Goal: Use online tool/utility: Utilize a website feature to perform a specific function

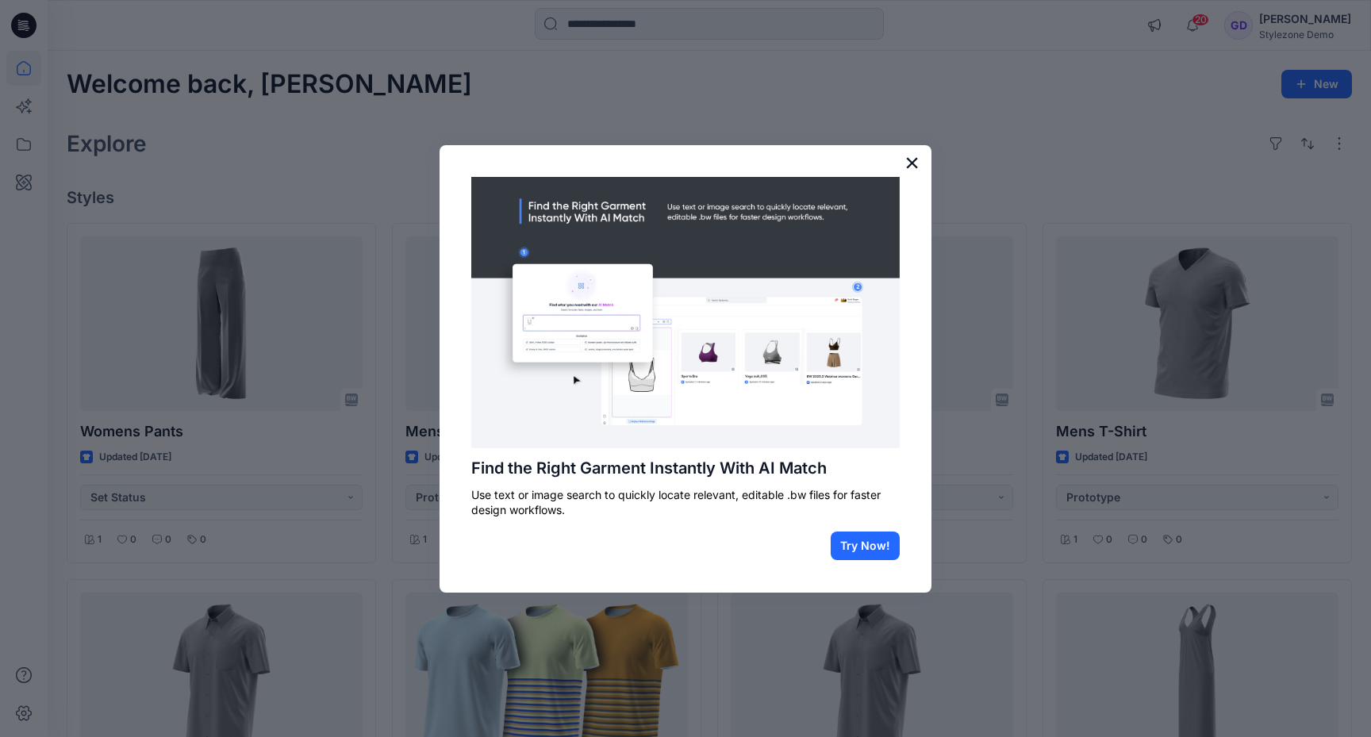
click at [911, 160] on button "×" at bounding box center [912, 162] width 15 height 25
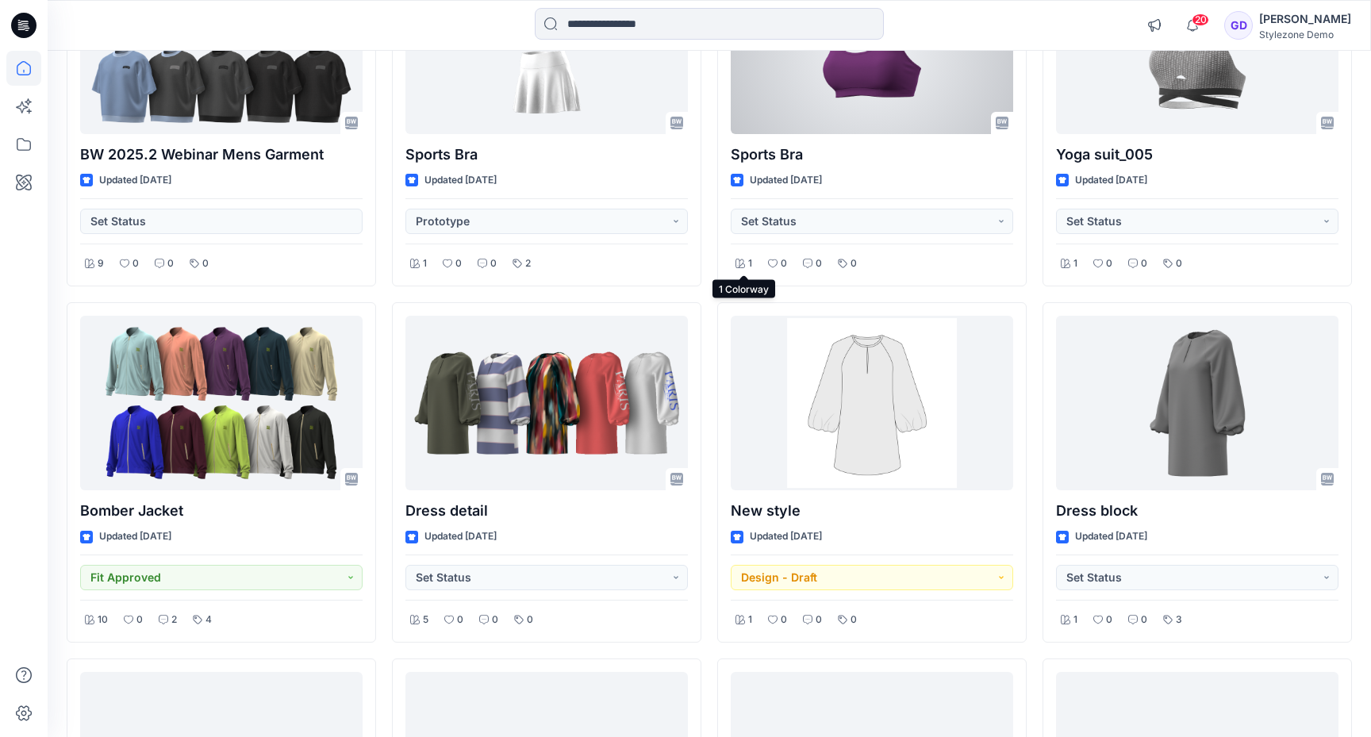
scroll to position [3158, 0]
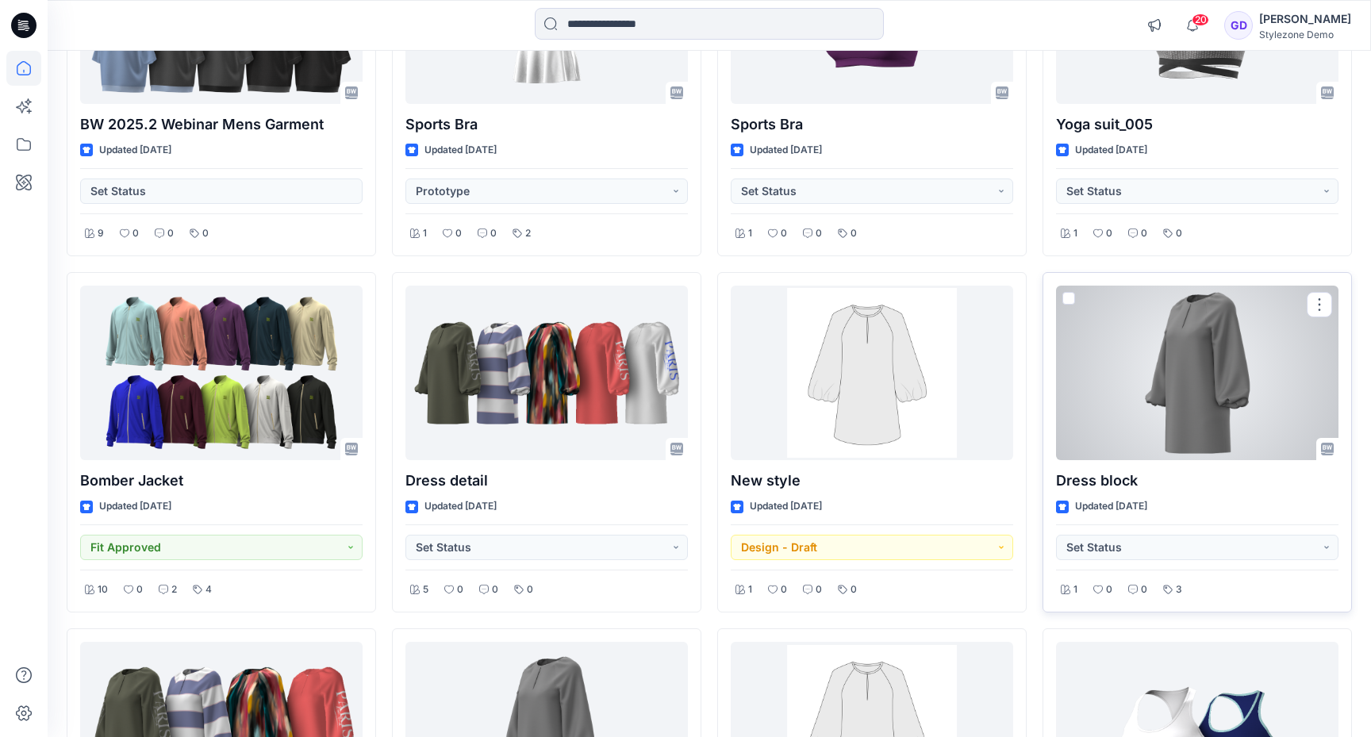
click at [1201, 363] on div at bounding box center [1197, 373] width 283 height 175
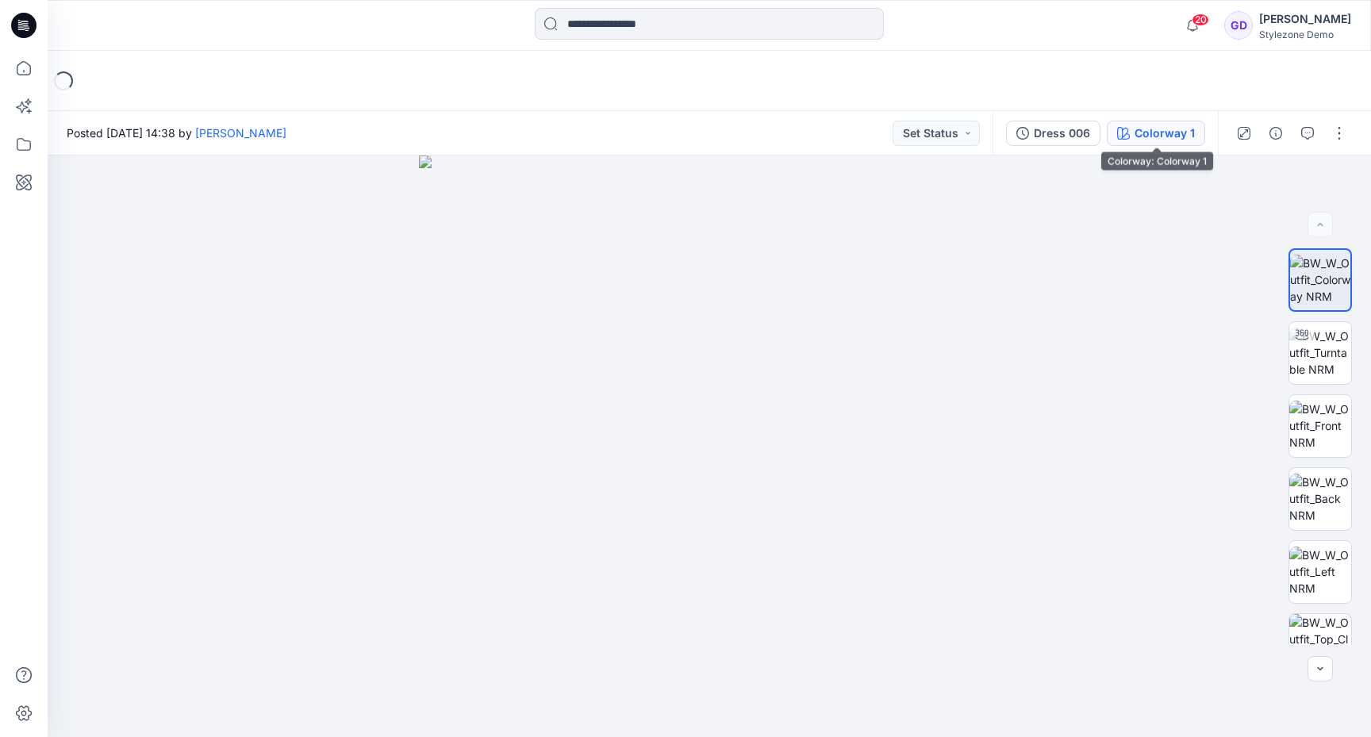
click at [1182, 136] on div "Colorway 1" at bounding box center [1165, 133] width 60 height 17
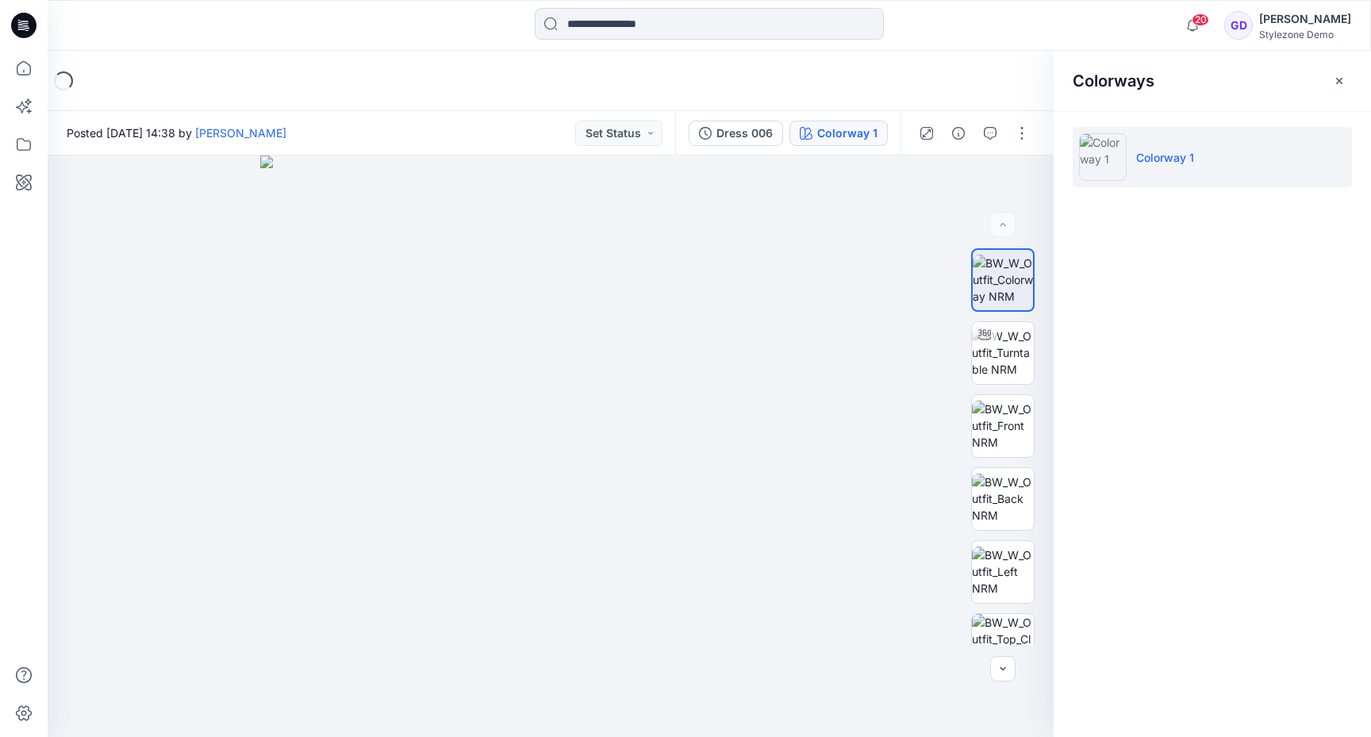
drag, startPoint x: 1355, startPoint y: 87, endPoint x: 1283, endPoint y: 91, distance: 72.3
click at [1282, 91] on div "Colorways" at bounding box center [1212, 81] width 317 height 60
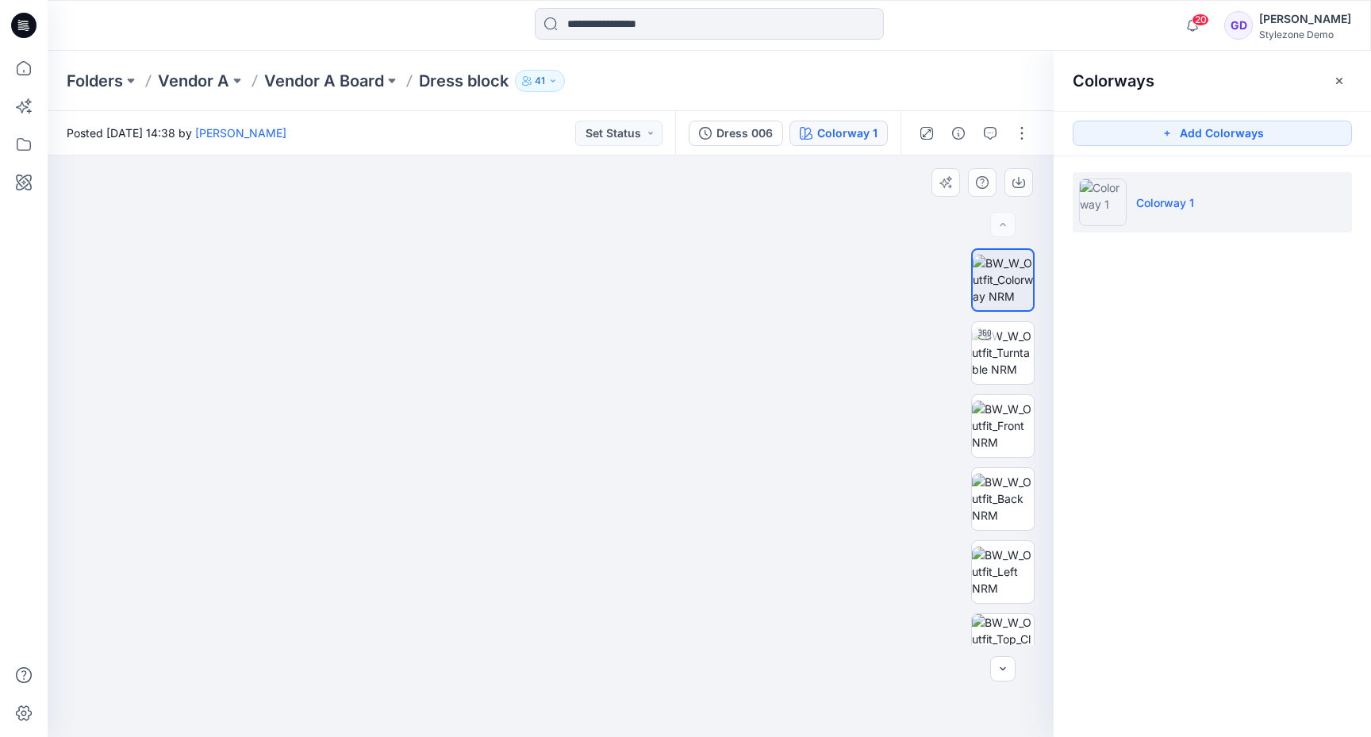
drag, startPoint x: 642, startPoint y: 467, endPoint x: 690, endPoint y: 551, distance: 97.1
click at [690, 551] on img at bounding box center [547, 377] width 1032 height 722
click at [1168, 134] on icon "button" at bounding box center [1168, 134] width 6 height 6
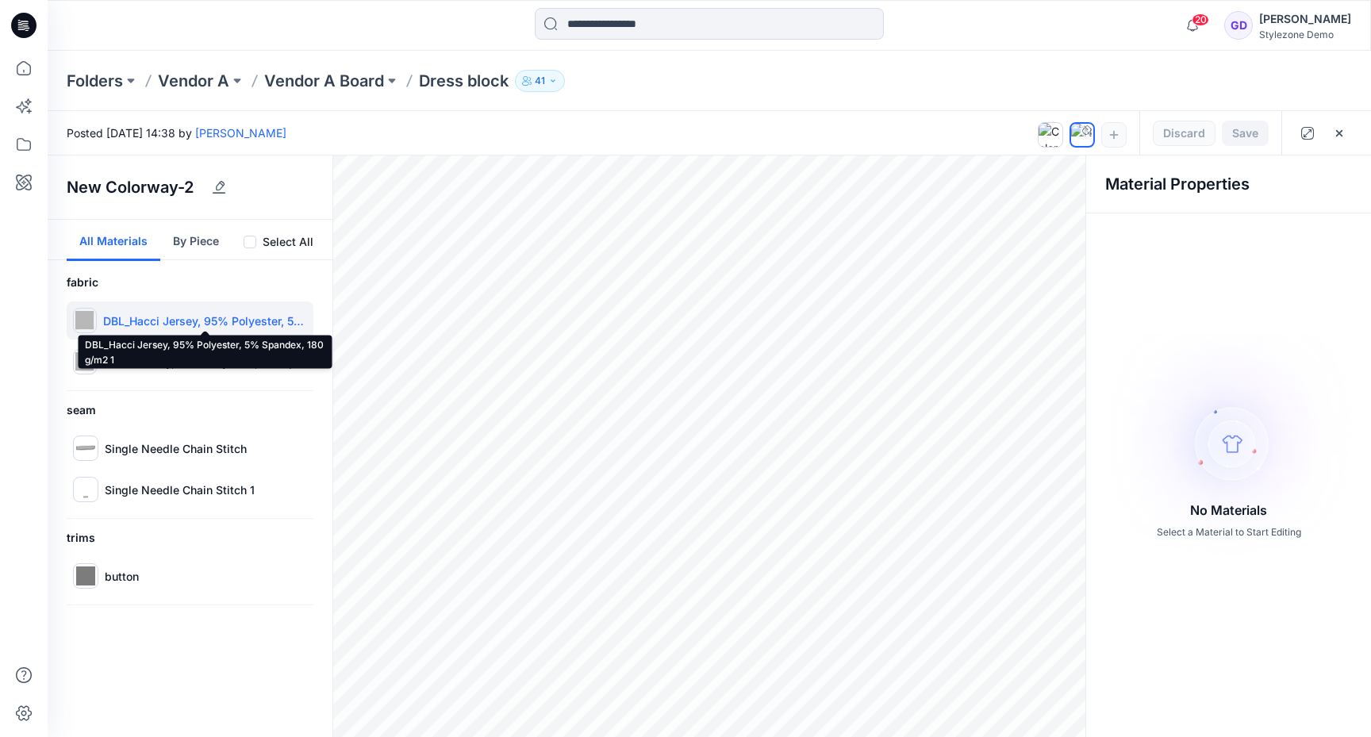
click at [193, 322] on p "DBL_Hacci Jersey, 95% Polyester, 5% Spandex, 180 g/m2 1" at bounding box center [205, 321] width 204 height 17
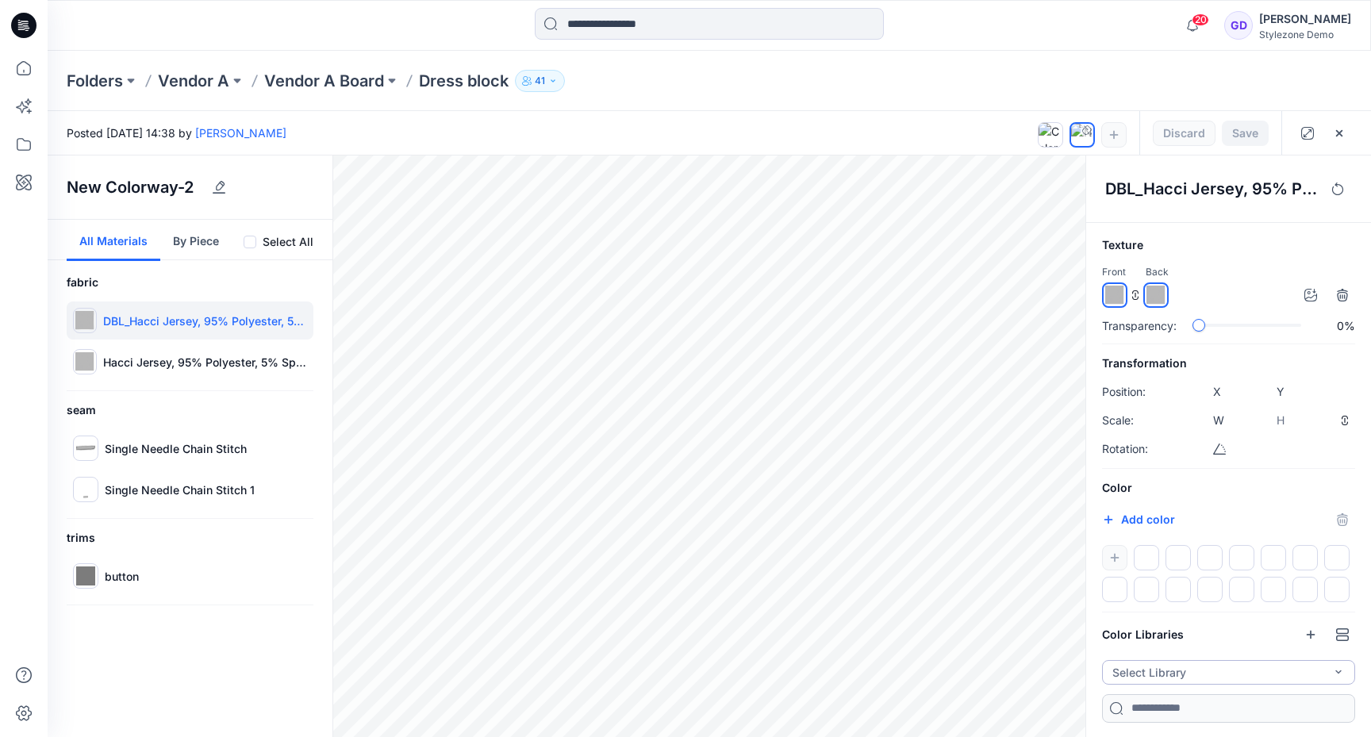
click at [1312, 670] on button "Select Library" at bounding box center [1228, 672] width 253 height 25
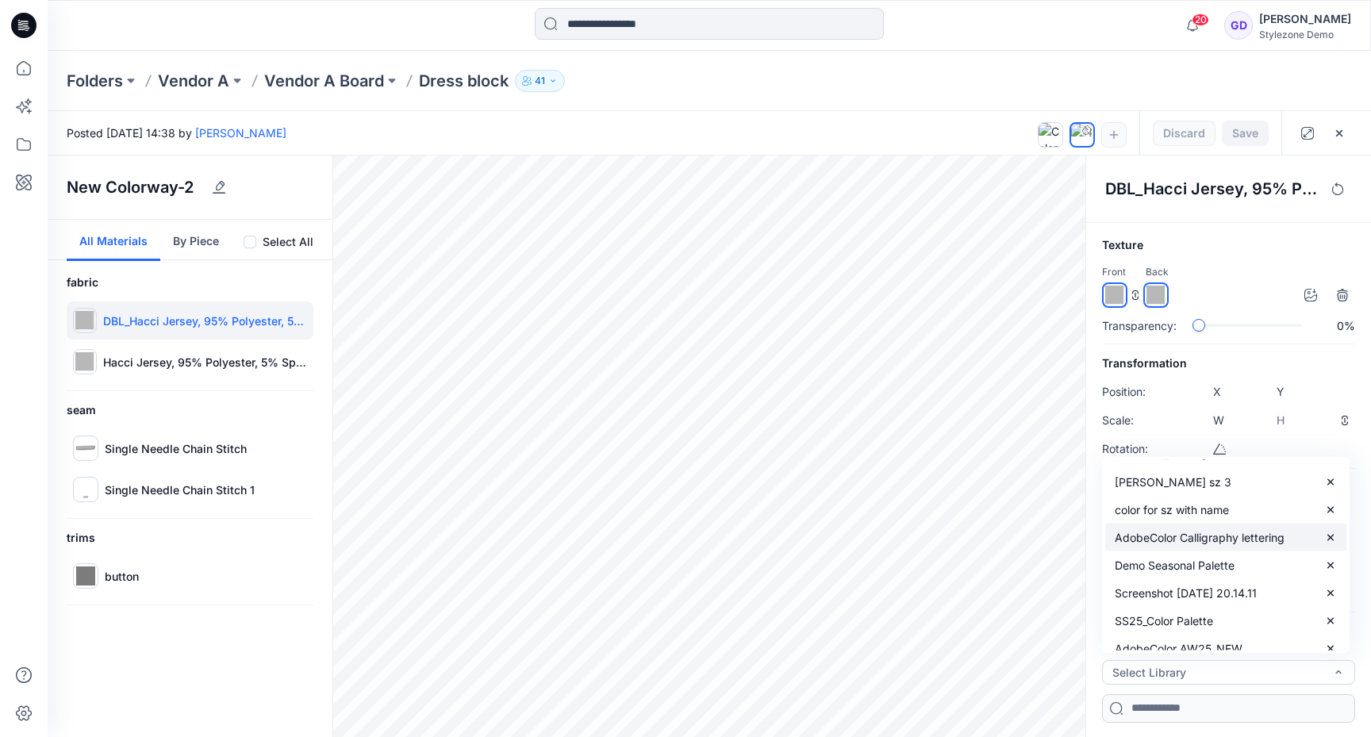
scroll to position [192, 0]
click at [1167, 585] on p "SS25_Color Palette" at bounding box center [1164, 593] width 98 height 17
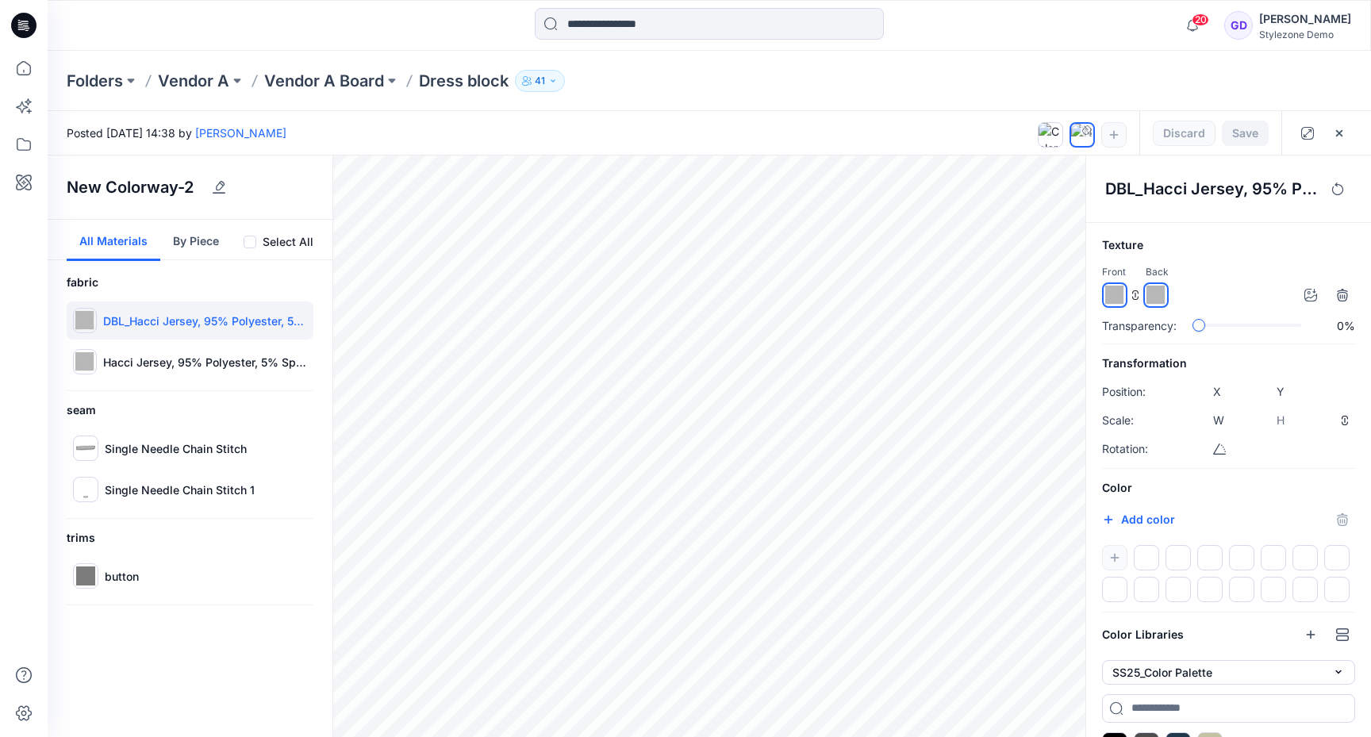
scroll to position [36, 0]
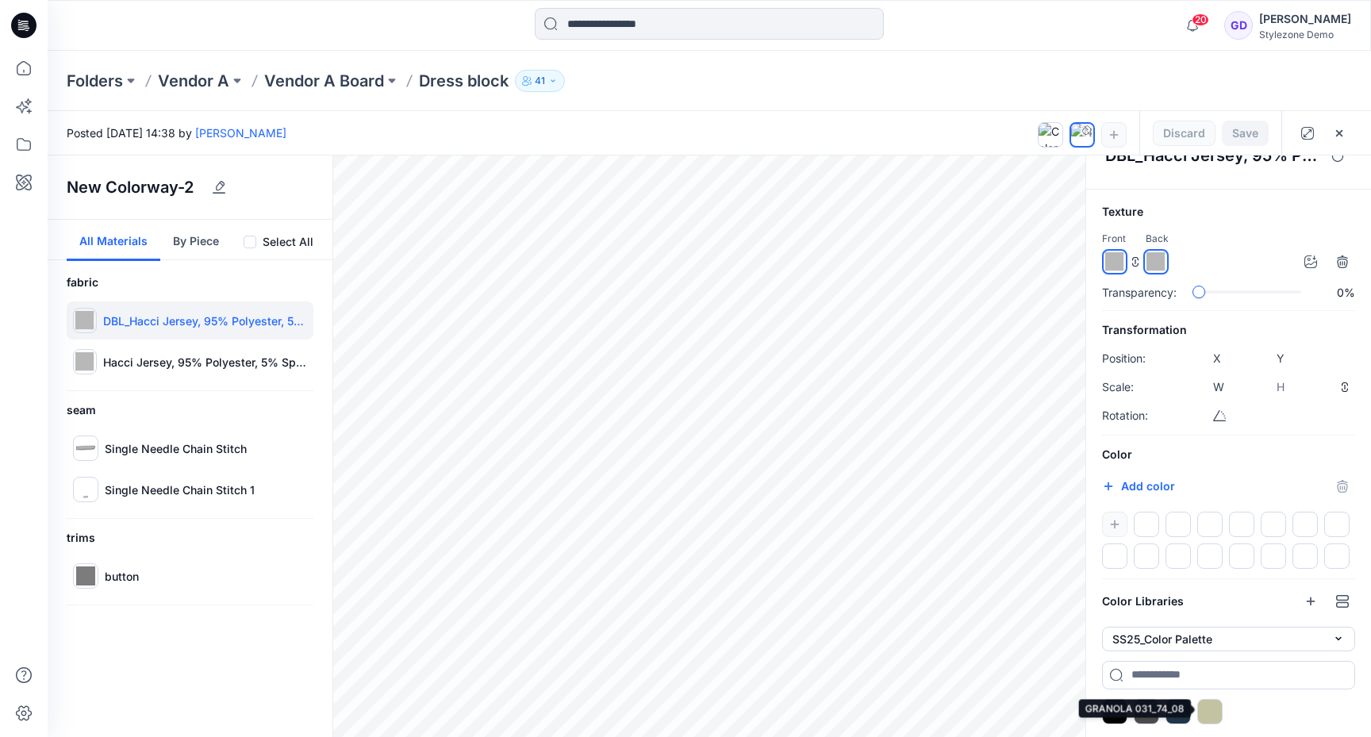
click at [1208, 709] on div at bounding box center [1209, 711] width 25 height 25
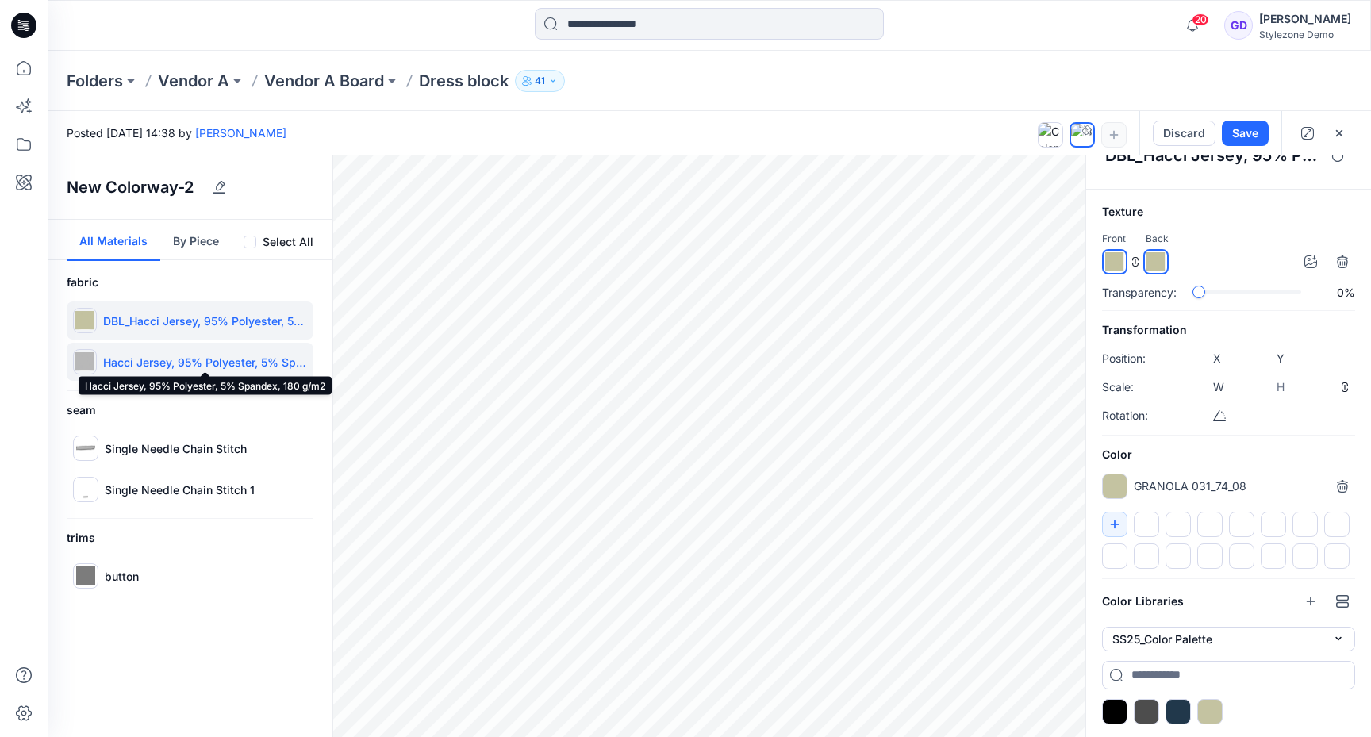
click at [161, 367] on p "Hacci Jersey, 95% Polyester, 5% Spandex, 180 g/m2" at bounding box center [205, 362] width 204 height 17
type input "****"
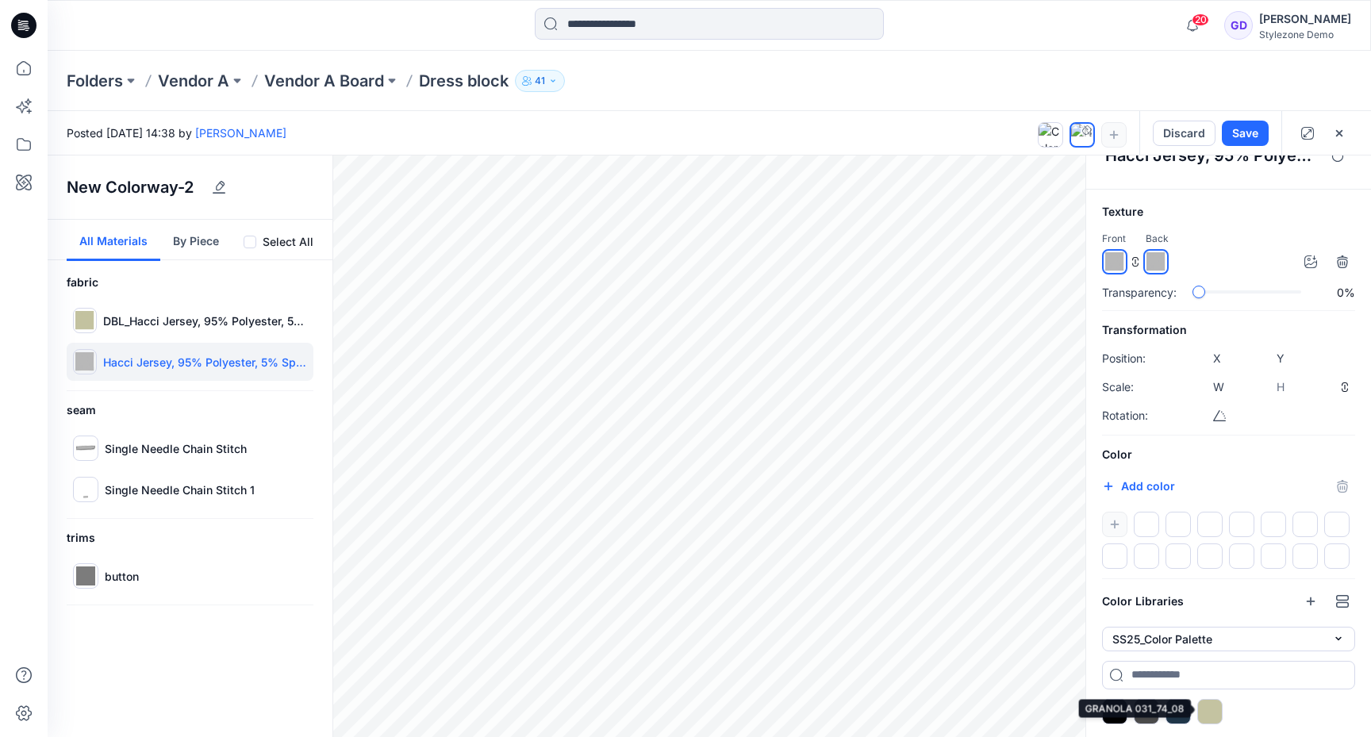
click at [1220, 716] on div at bounding box center [1209, 711] width 25 height 25
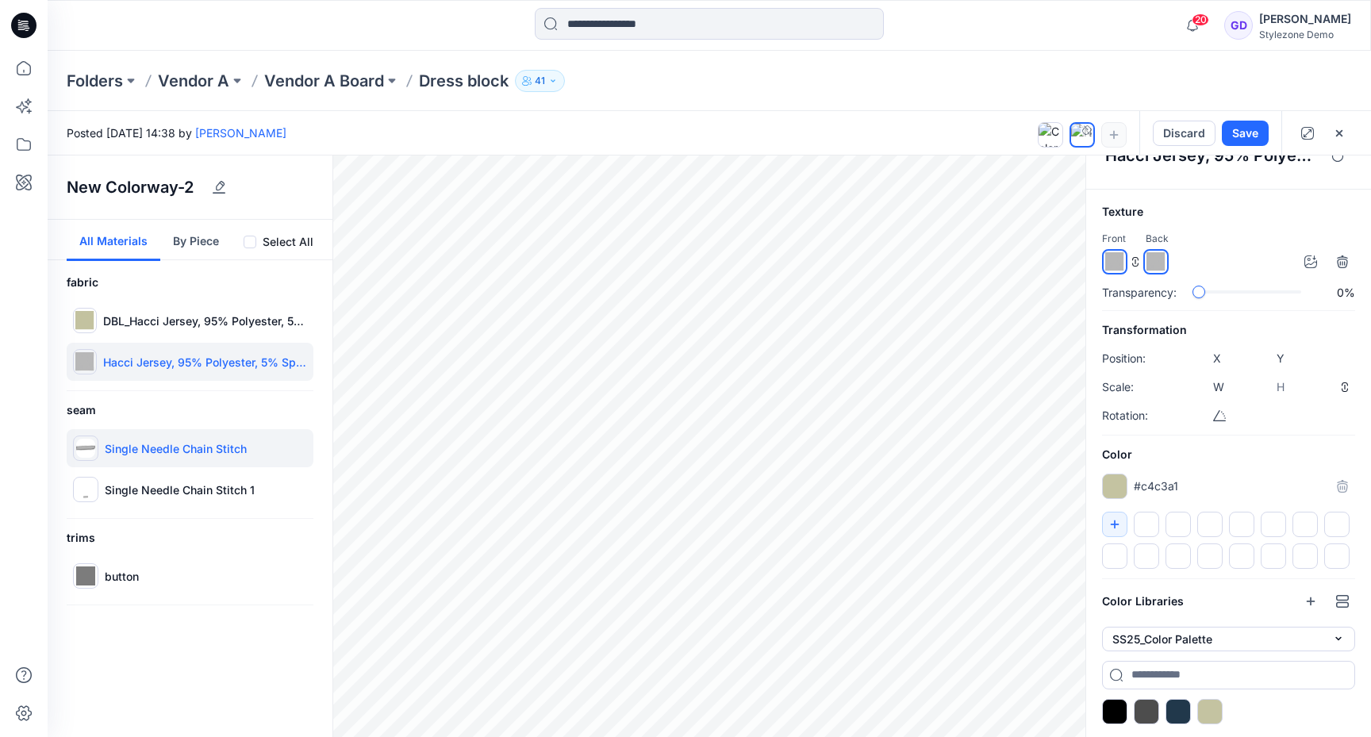
click at [164, 450] on p "Single Needle Chain Stitch" at bounding box center [176, 448] width 142 height 17
type input "*****"
click at [1145, 711] on div at bounding box center [1146, 711] width 25 height 25
click at [1178, 636] on button "SS25_Color Palette" at bounding box center [1228, 639] width 253 height 25
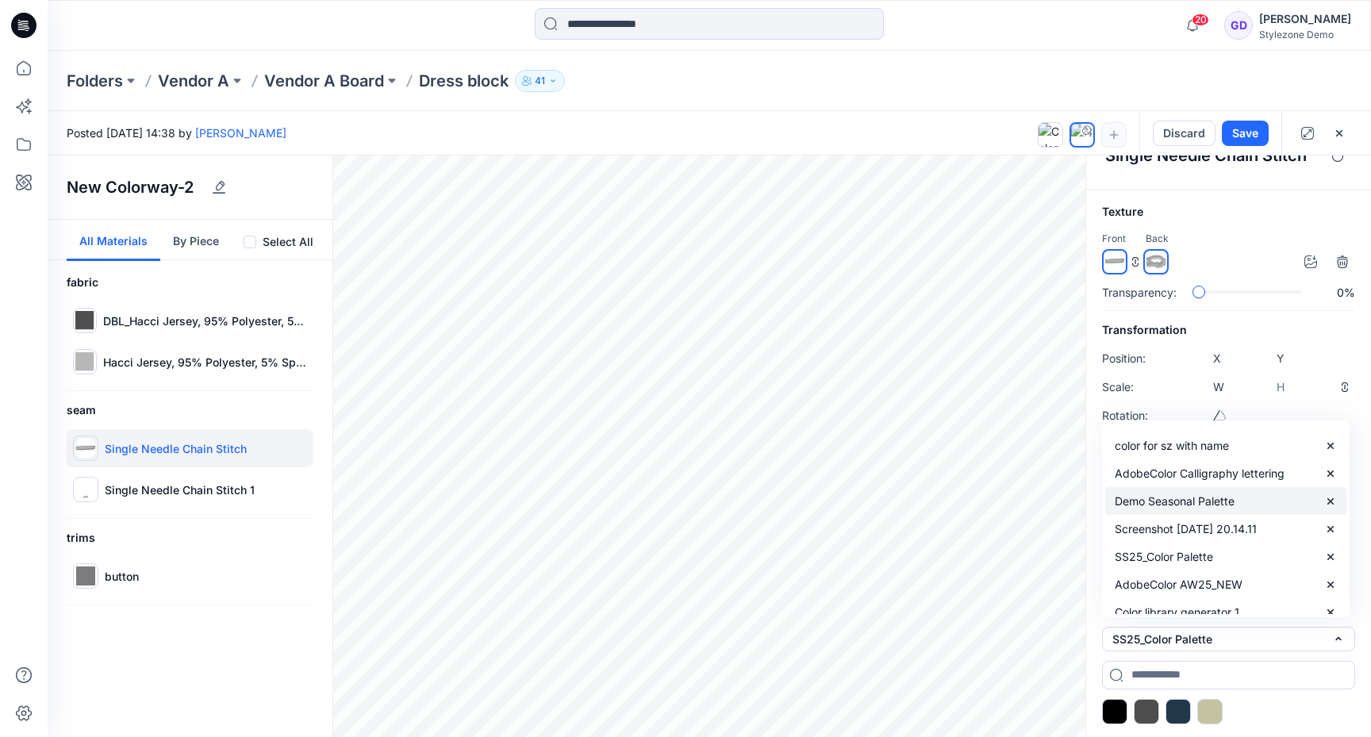
click at [1232, 493] on p "Demo Seasonal Palette" at bounding box center [1175, 501] width 120 height 17
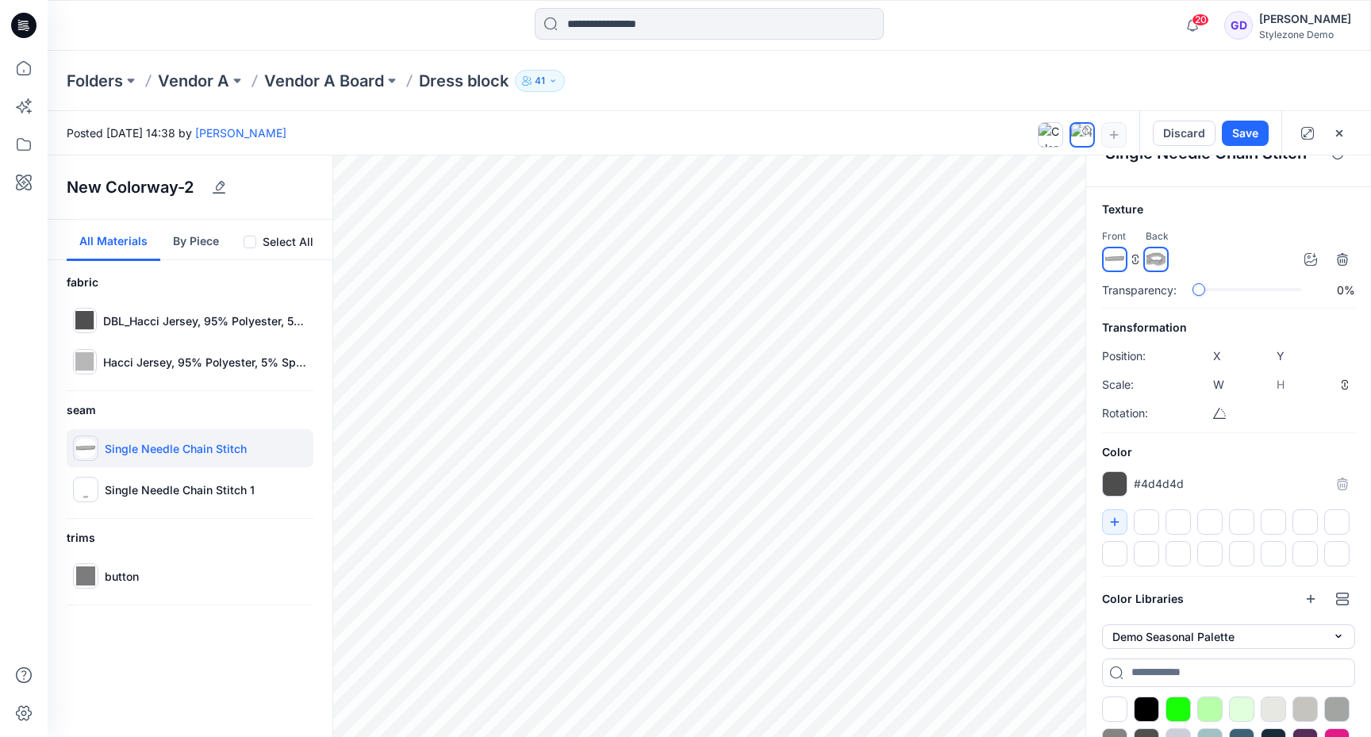
scroll to position [99, 0]
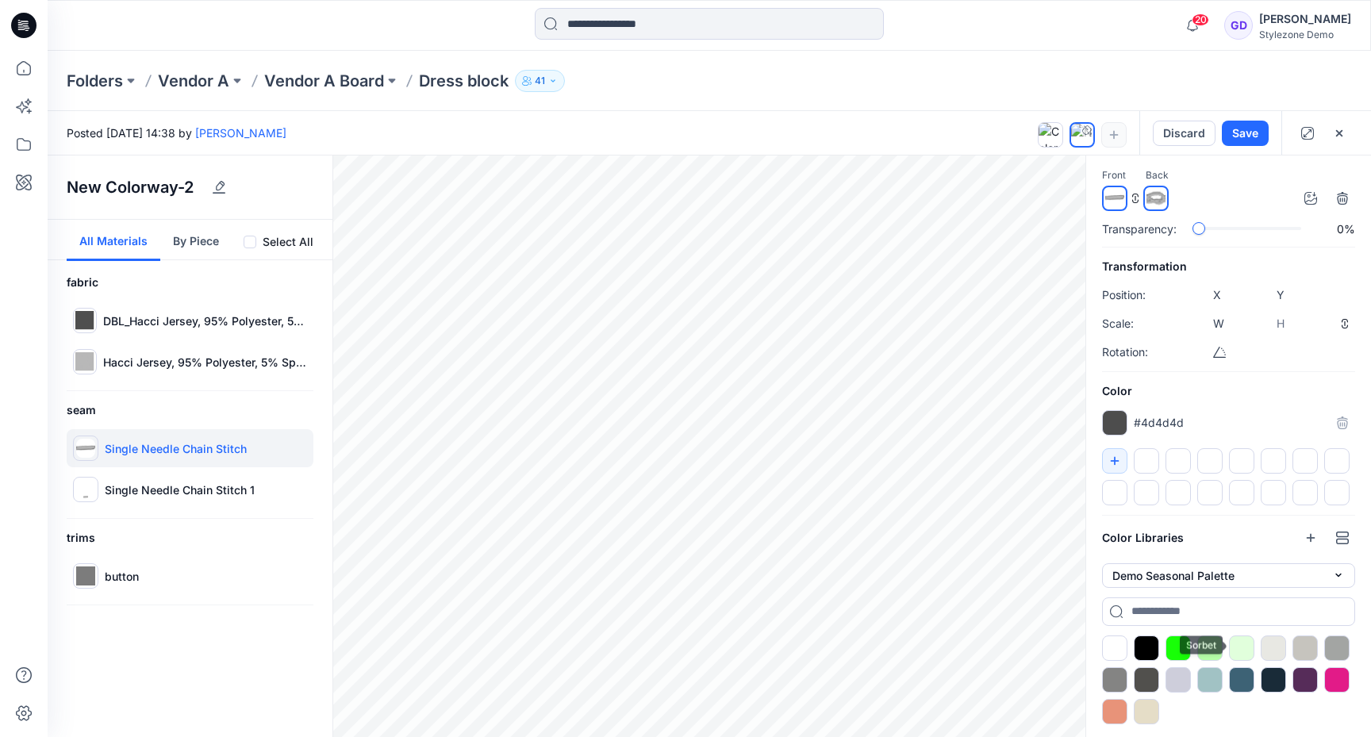
click at [1239, 647] on div at bounding box center [1241, 648] width 25 height 25
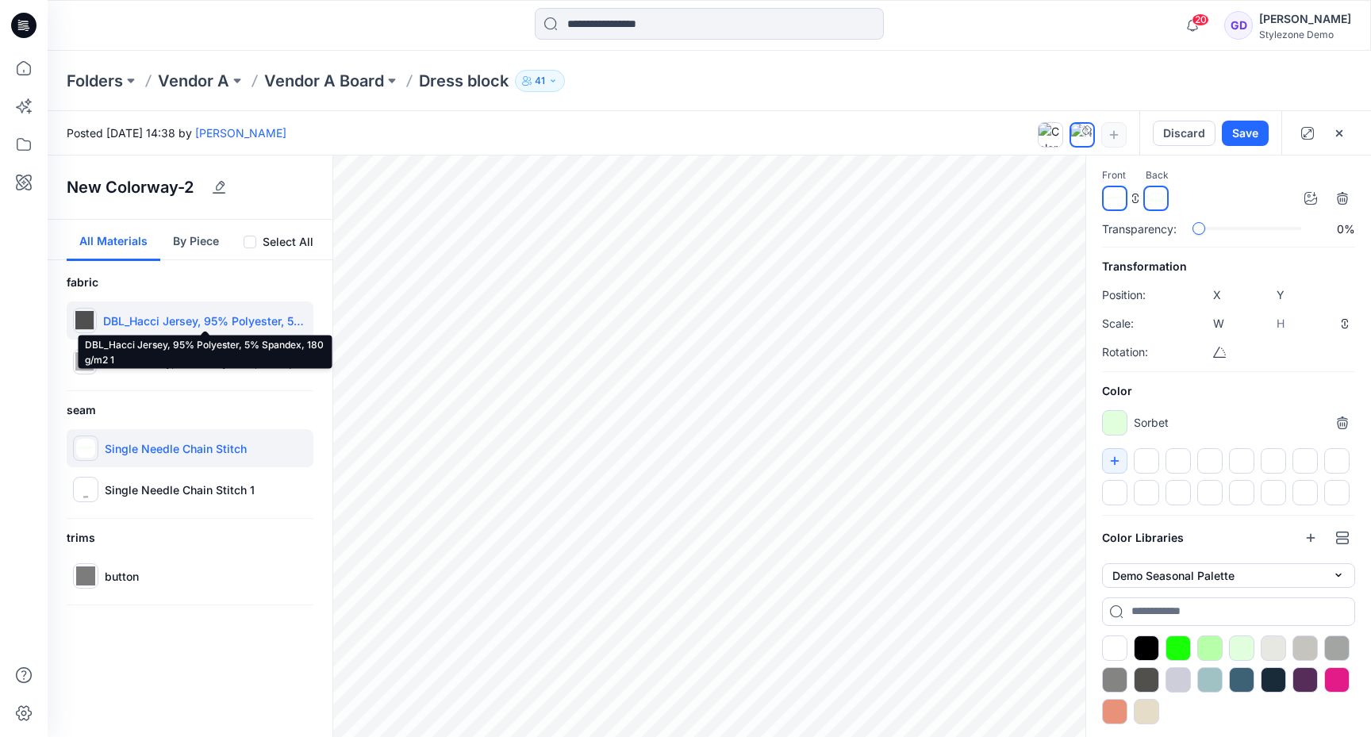
click at [175, 325] on p "DBL_Hacci Jersey, 95% Polyester, 5% Spandex, 180 g/m2 1" at bounding box center [205, 321] width 204 height 17
type input "****"
type input "*****"
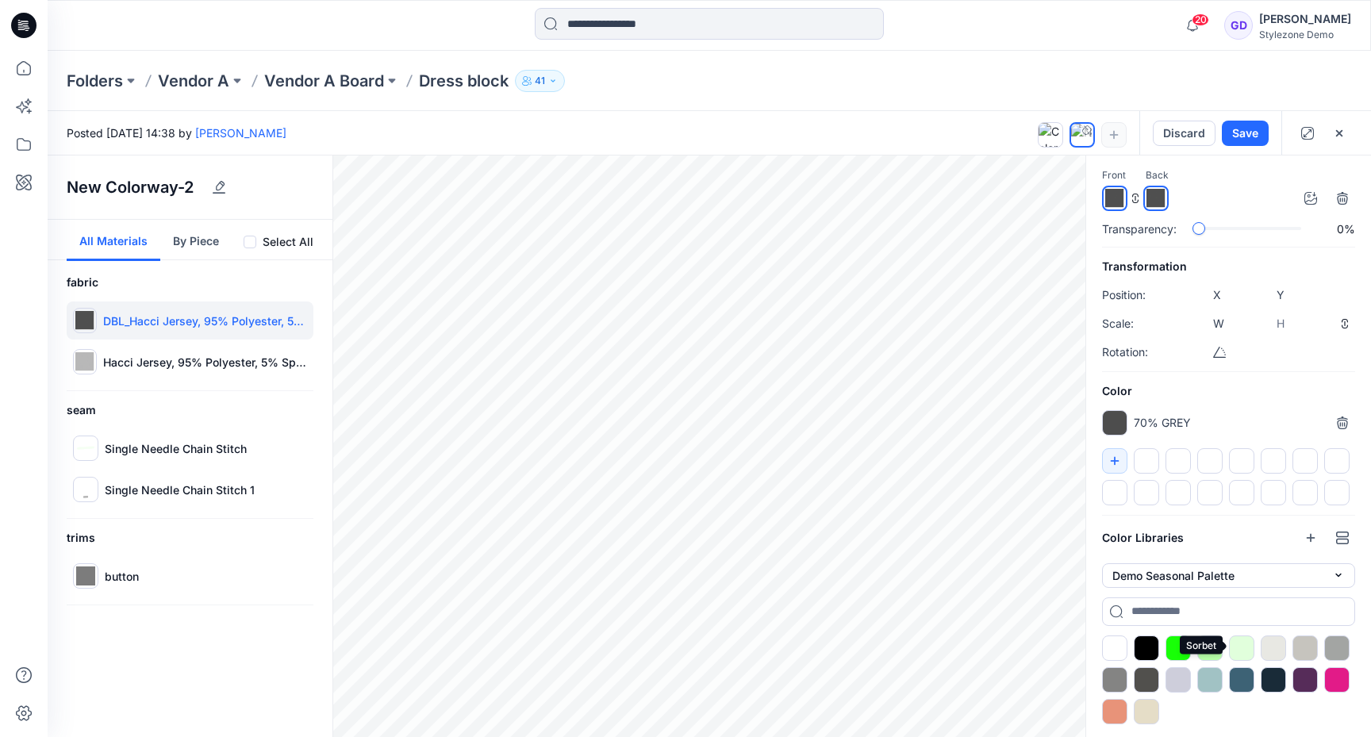
click at [1235, 649] on div at bounding box center [1241, 648] width 25 height 25
click at [1119, 425] on div at bounding box center [1114, 422] width 25 height 25
type input "*******"
click at [1123, 349] on p "Rotation:" at bounding box center [1133, 352] width 63 height 19
click at [1112, 463] on icon "button" at bounding box center [1115, 461] width 13 height 13
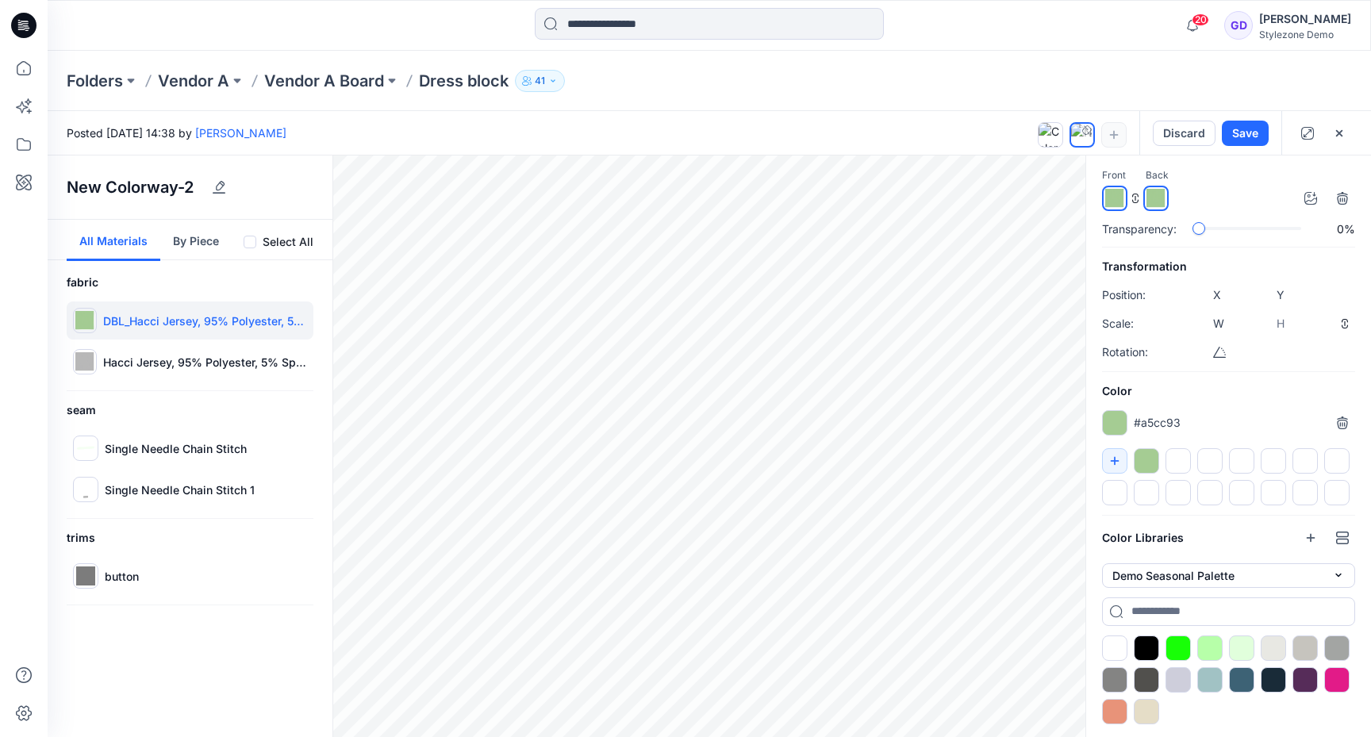
click at [1153, 458] on div at bounding box center [1146, 460] width 25 height 25
click at [194, 347] on div "Hacci Jersey, 95% Polyester, 5% Spandex, 180 g/m2" at bounding box center [190, 362] width 247 height 38
type input "****"
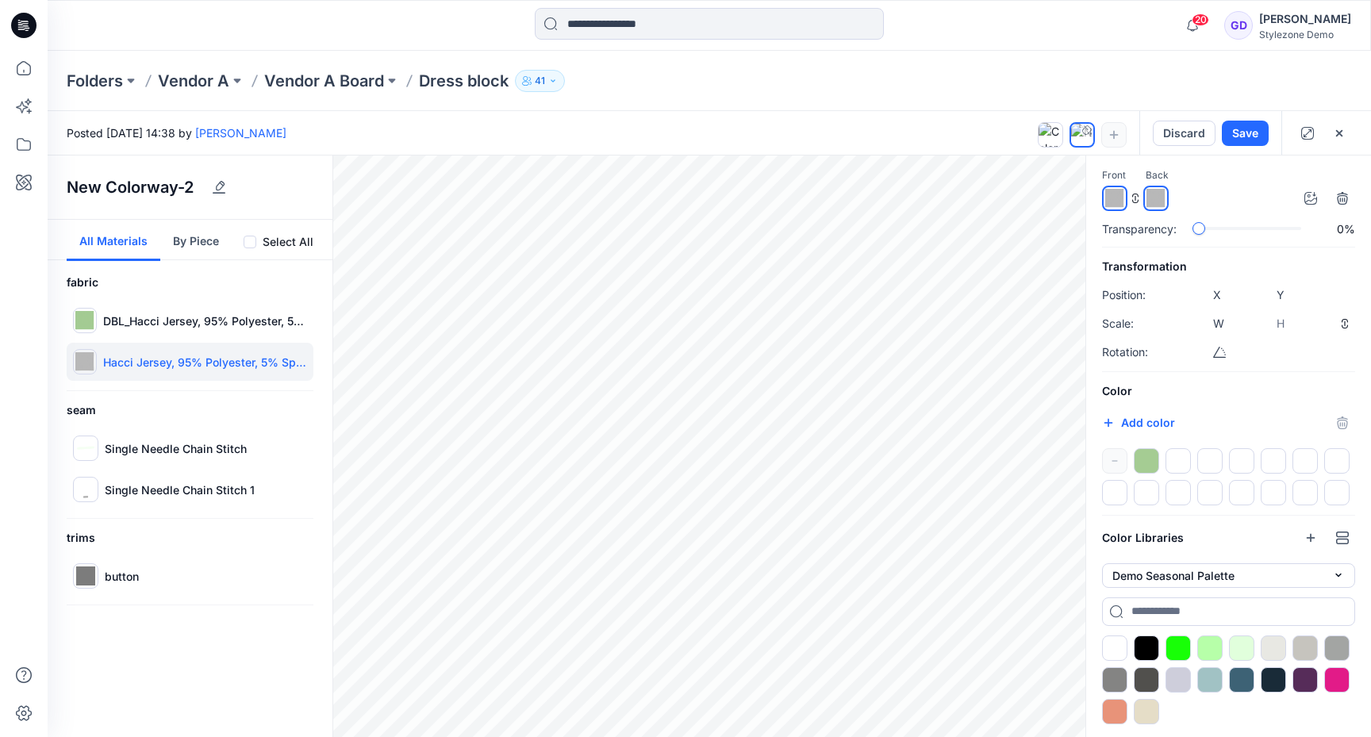
click at [1144, 459] on div at bounding box center [1146, 460] width 25 height 25
